Goal: Task Accomplishment & Management: Use online tool/utility

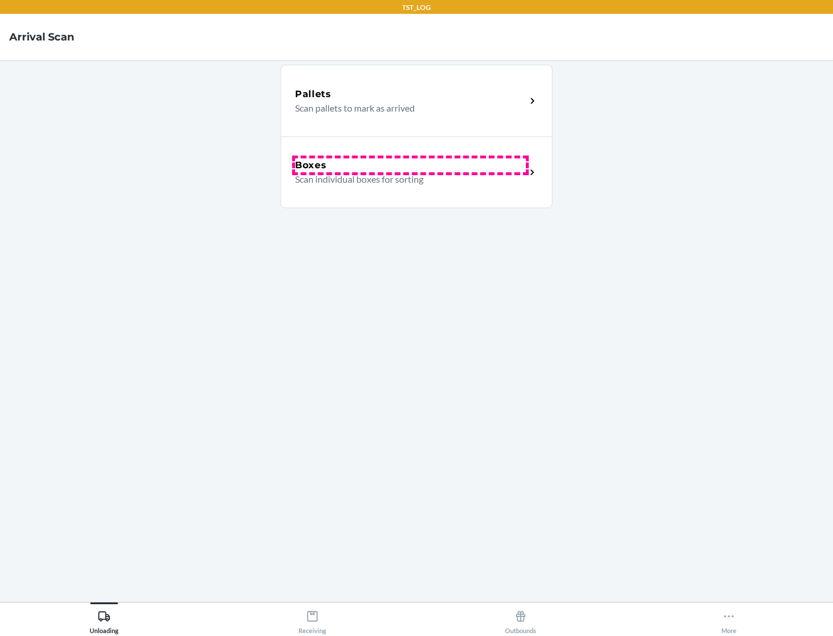
click at [410, 165] on div "Boxes" at bounding box center [410, 166] width 231 height 14
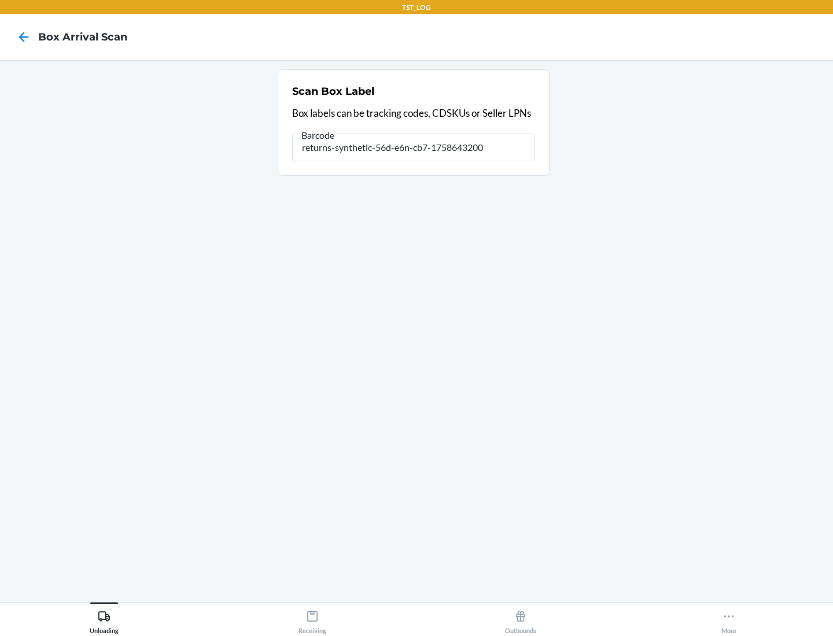
type input "returns-synthetic-56d-e6n-cb7-1758643200"
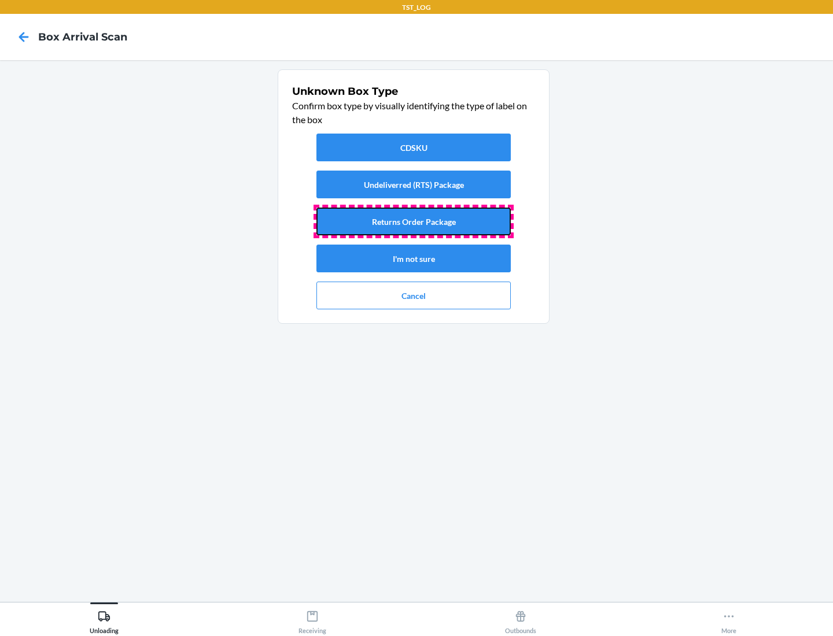
click at [414, 222] on button "Returns Order Package" at bounding box center [413, 222] width 194 height 28
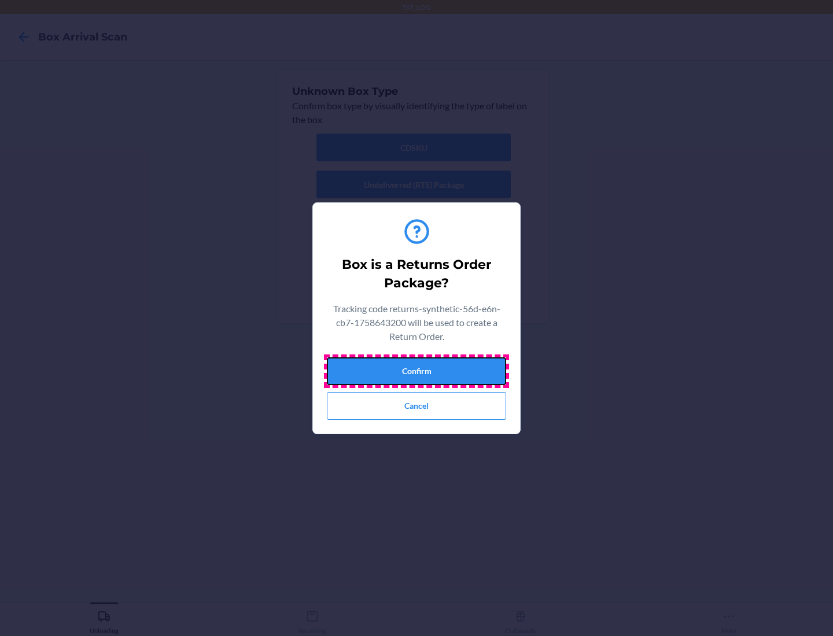
click at [417, 371] on button "Confirm" at bounding box center [416, 372] width 179 height 28
